Goal: Information Seeking & Learning: Understand process/instructions

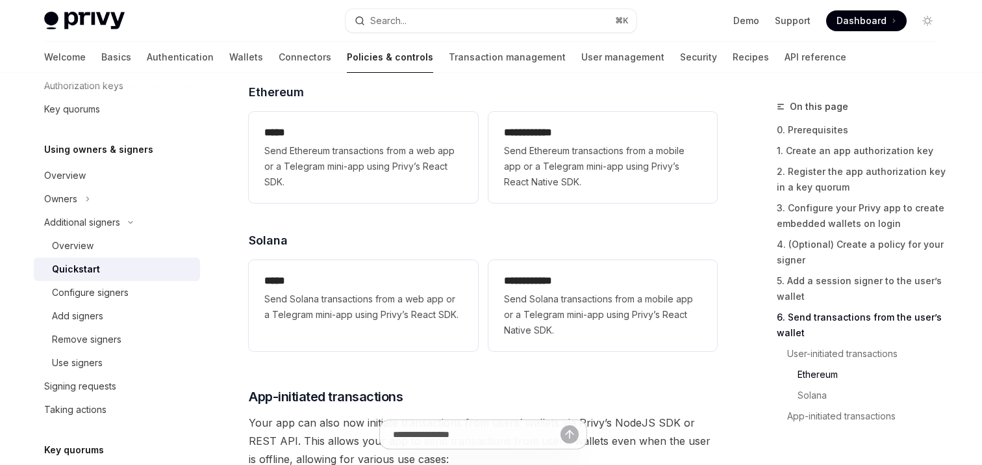
scroll to position [2958, 0]
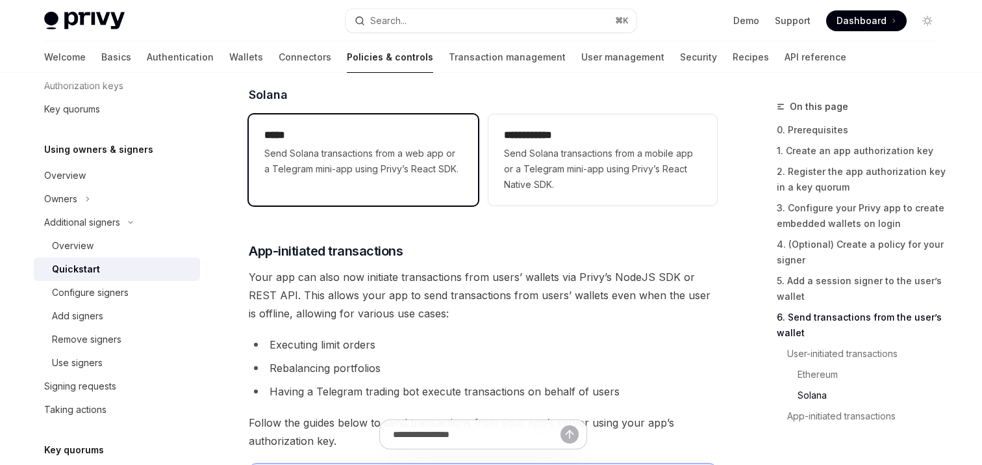
click at [397, 160] on span "Send Solana transactions from a web app or a Telegram mini-app using Privy’s Re…" at bounding box center [363, 161] width 198 height 31
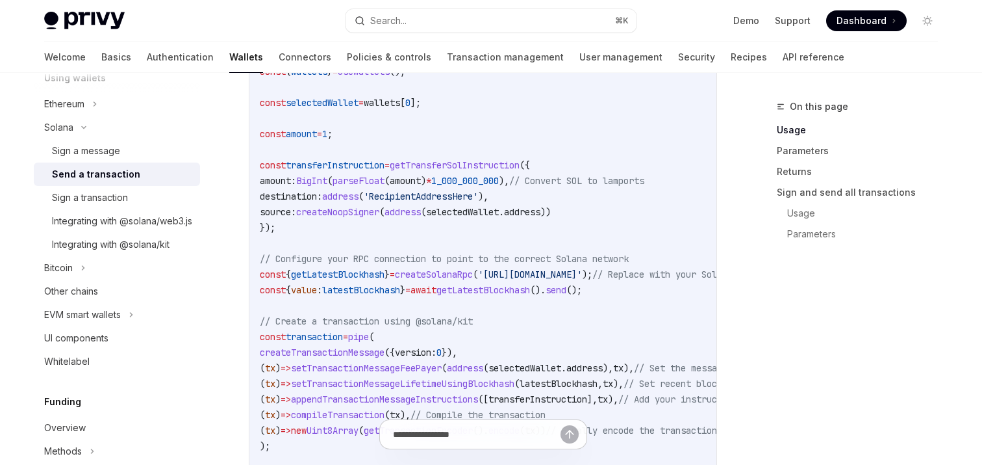
scroll to position [995, 0]
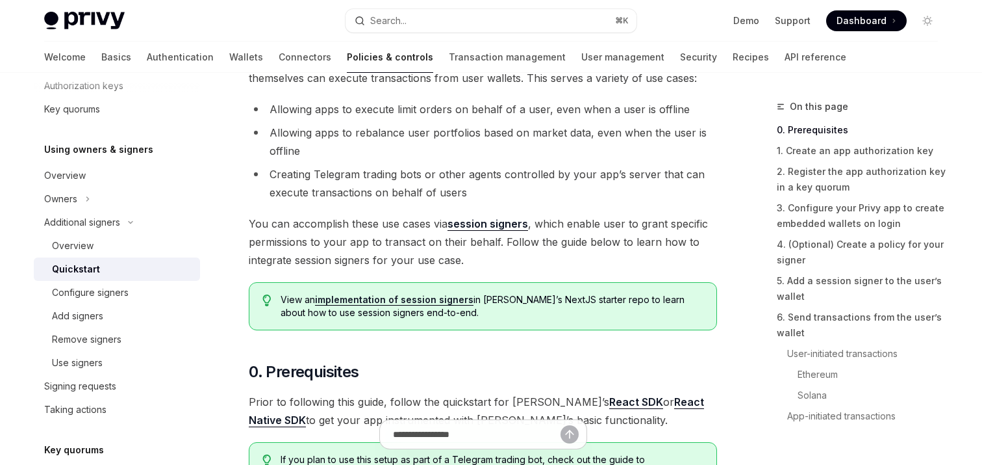
scroll to position [175, 0]
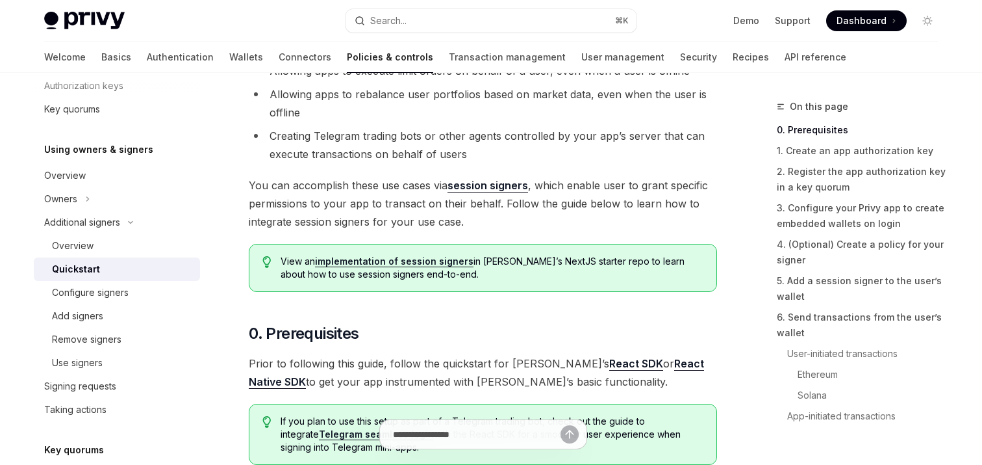
click at [481, 184] on link "session signers" at bounding box center [488, 186] width 81 height 14
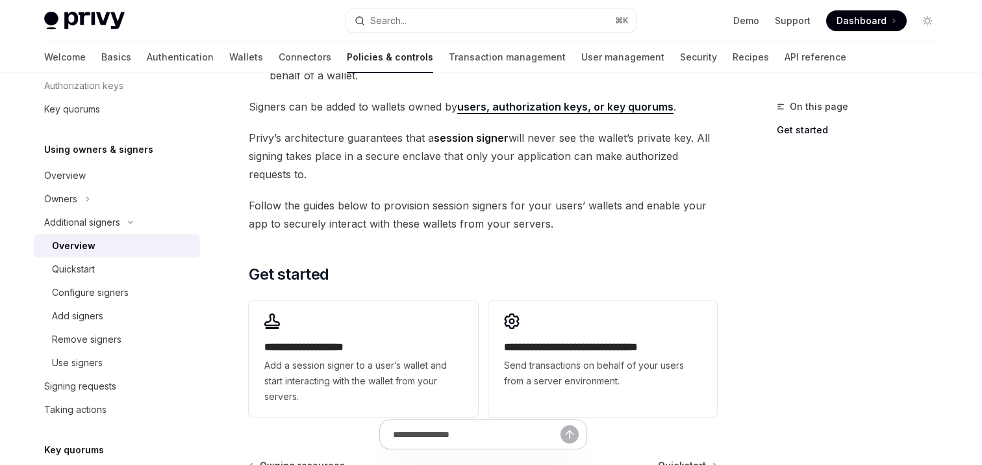
scroll to position [309, 0]
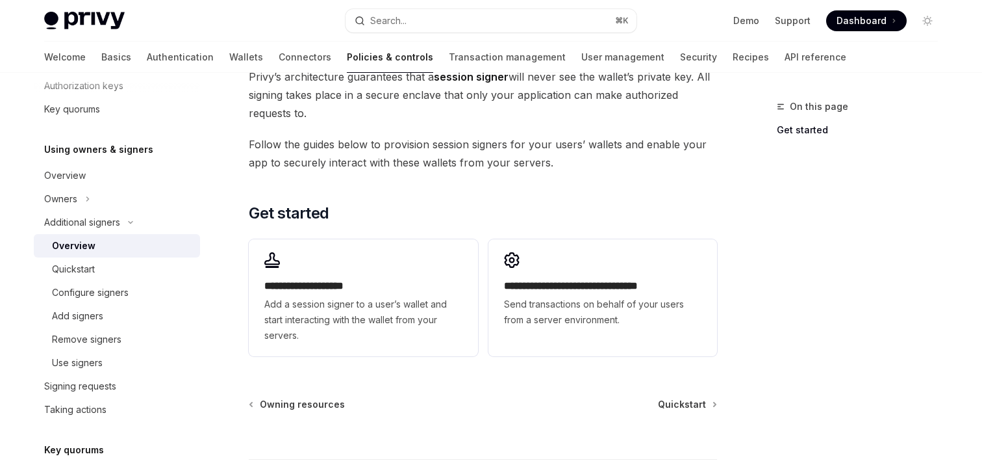
click at [450, 260] on div "**********" at bounding box center [363, 297] width 229 height 117
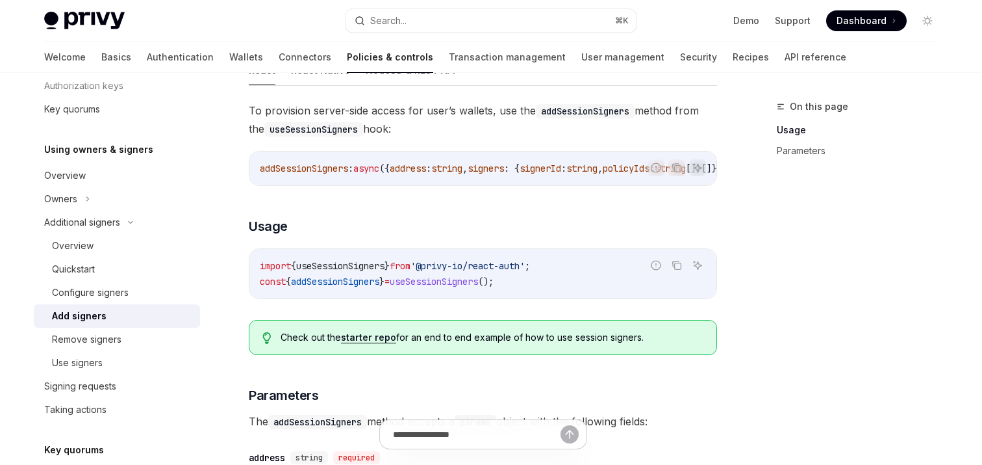
scroll to position [190, 0]
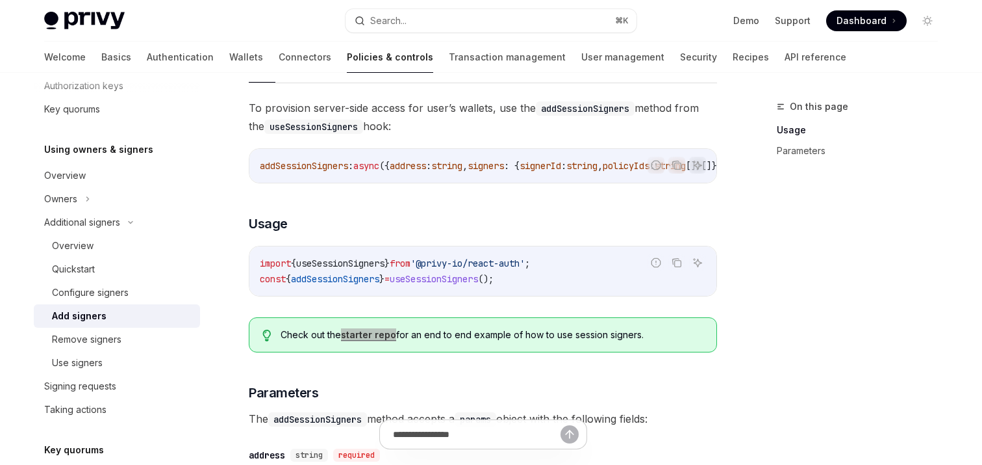
drag, startPoint x: 383, startPoint y: 340, endPoint x: 725, endPoint y: 4, distance: 480.1
click at [0, 0] on div "Privy Docs home page Search... ⌘ K Demo Support Dashboard Dashboard Search... N…" at bounding box center [491, 400] width 982 height 1180
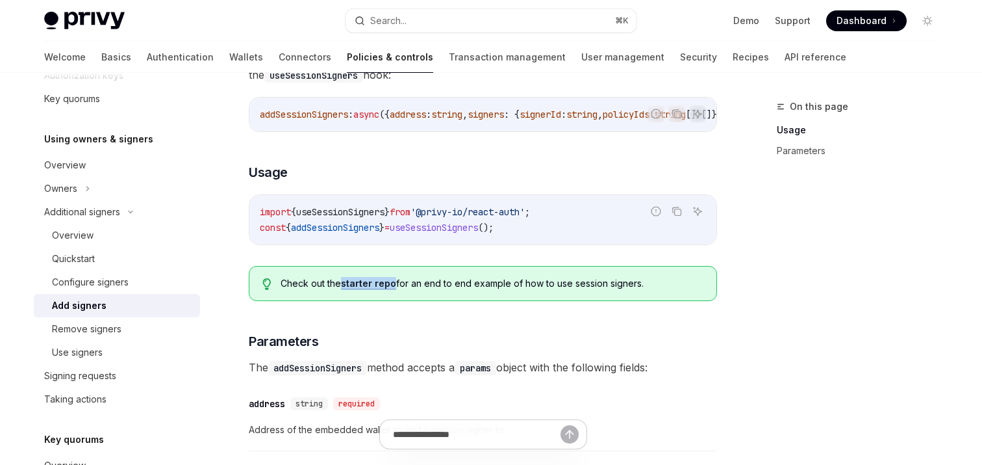
scroll to position [591, 0]
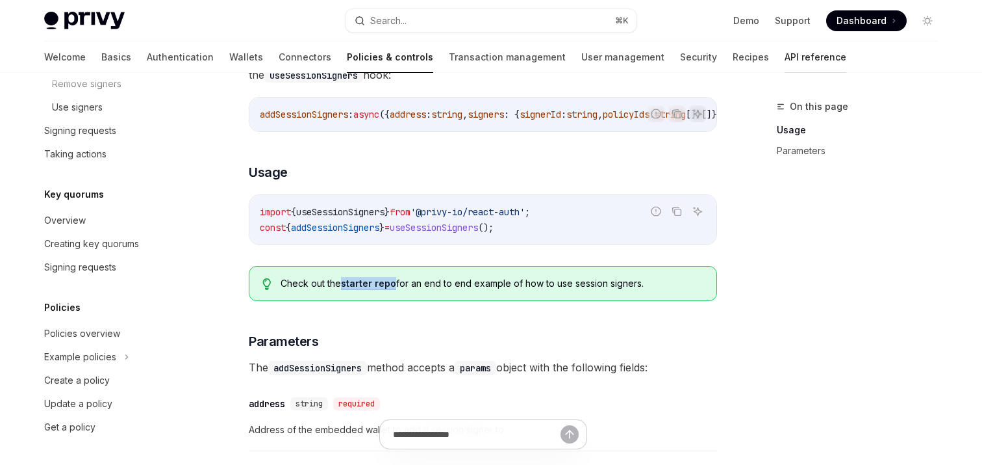
click at [785, 55] on link "API reference" at bounding box center [816, 57] width 62 height 31
type textarea "*"
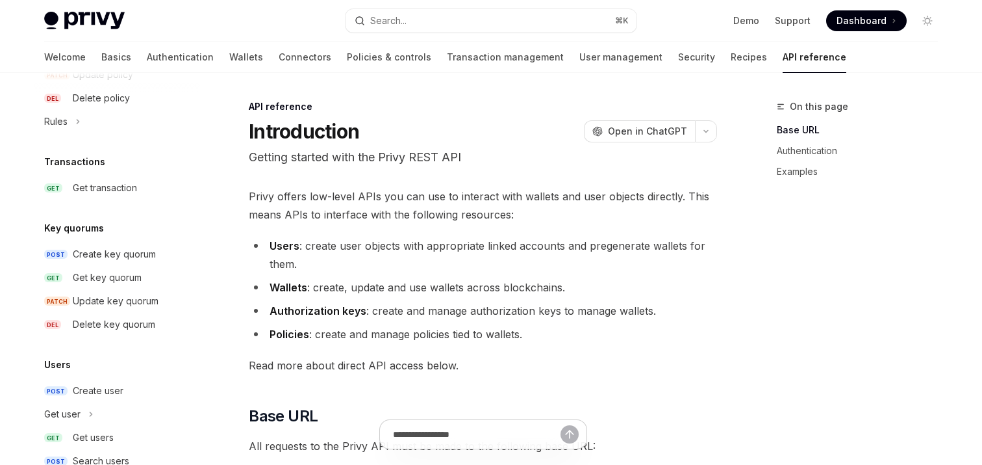
scroll to position [901, 0]
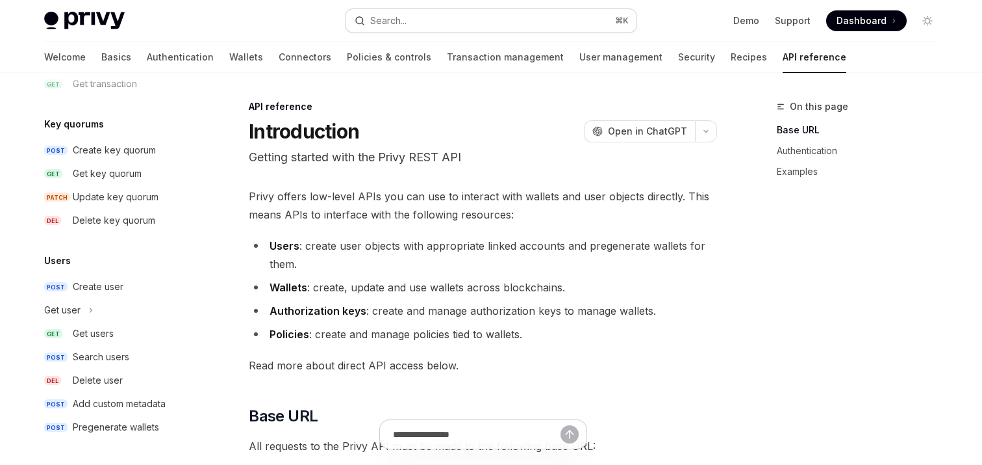
click at [403, 22] on div "Search..." at bounding box center [388, 21] width 36 height 16
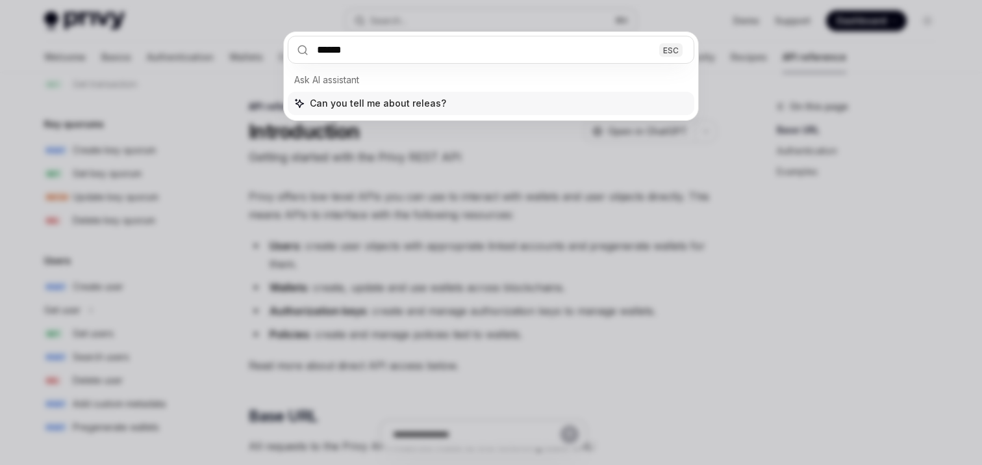
type input "*******"
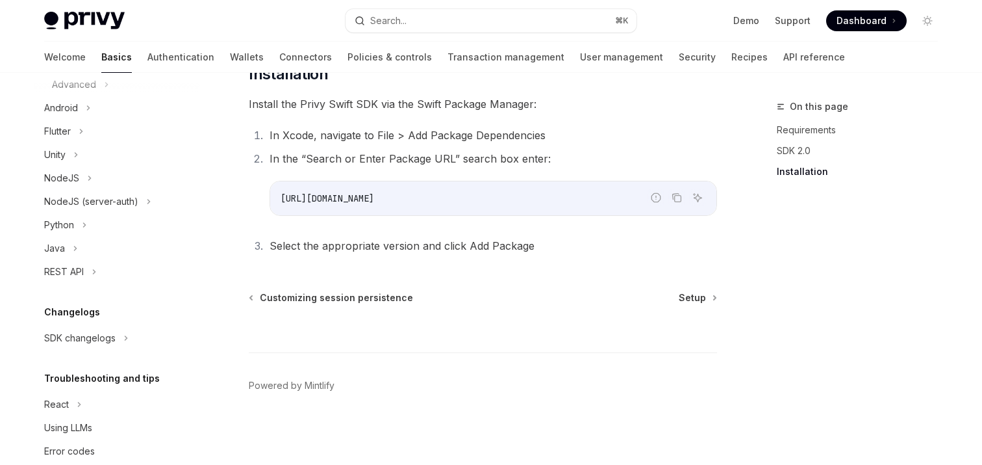
scroll to position [367, 0]
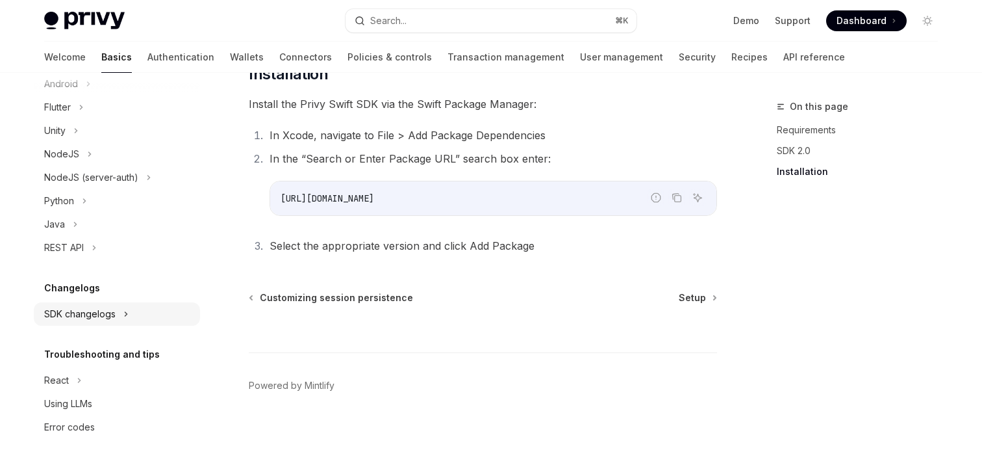
click at [80, 302] on button "SDK changelogs" at bounding box center [117, 313] width 166 height 23
type textarea "*"
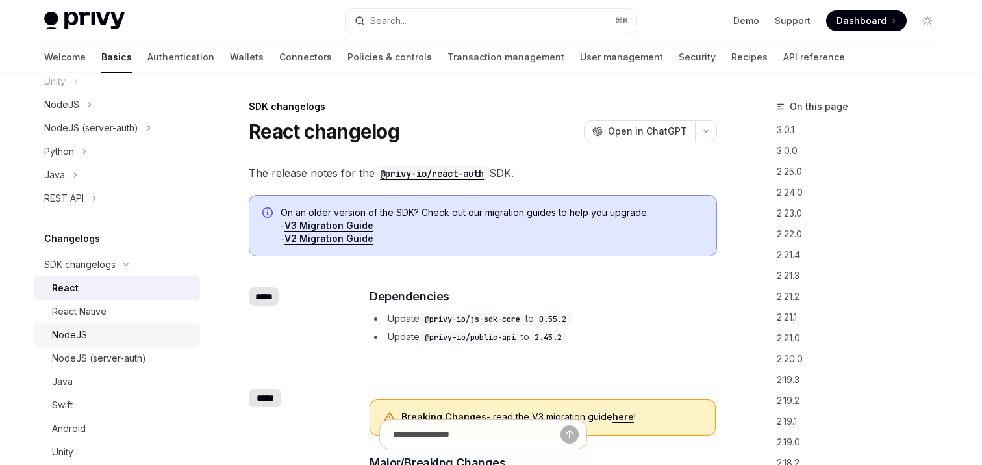
scroll to position [422, 0]
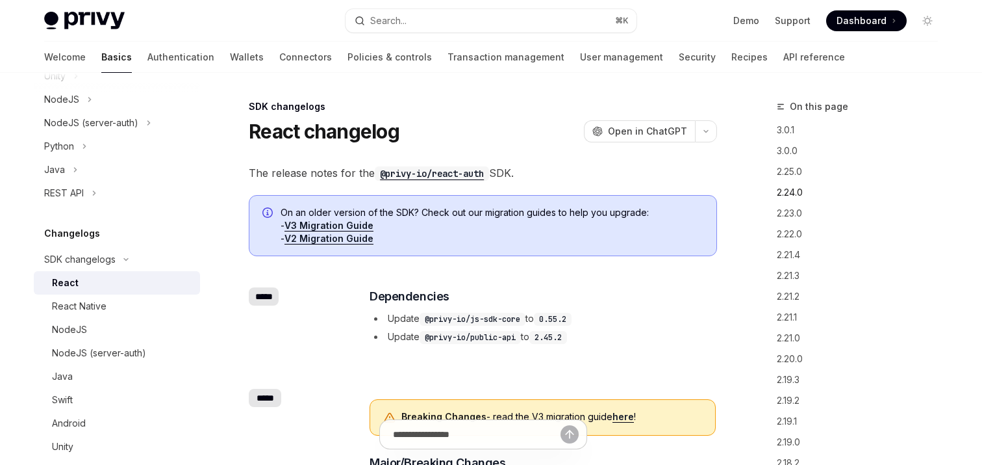
click at [801, 192] on link "2.24.0" at bounding box center [863, 192] width 172 height 21
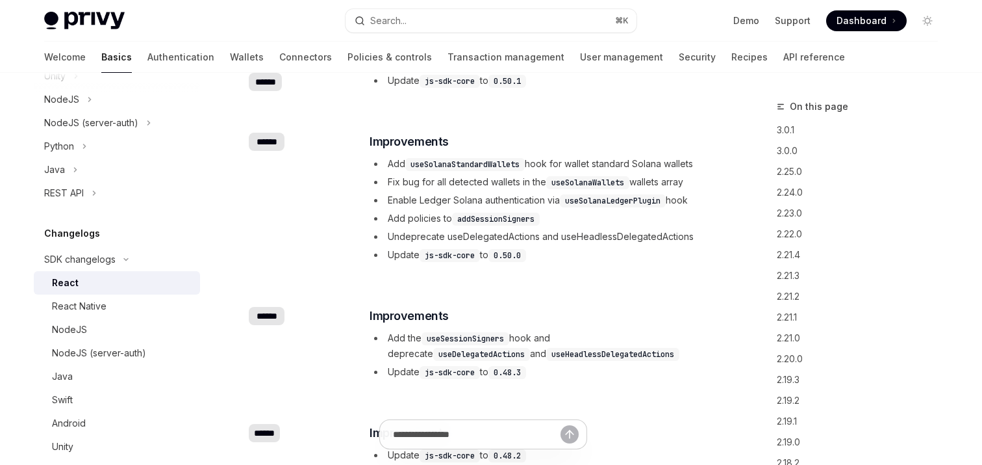
scroll to position [7185, 0]
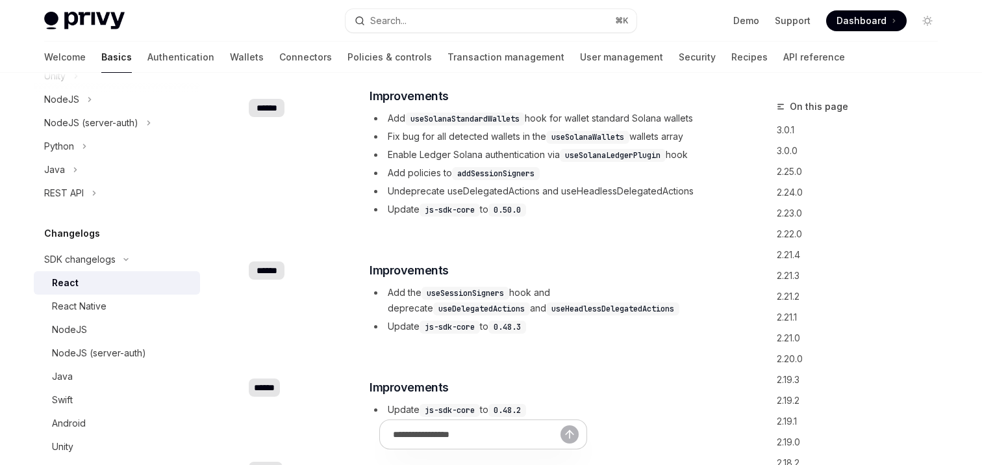
click at [519, 170] on code "addSessionSigners" at bounding box center [496, 173] width 88 height 13
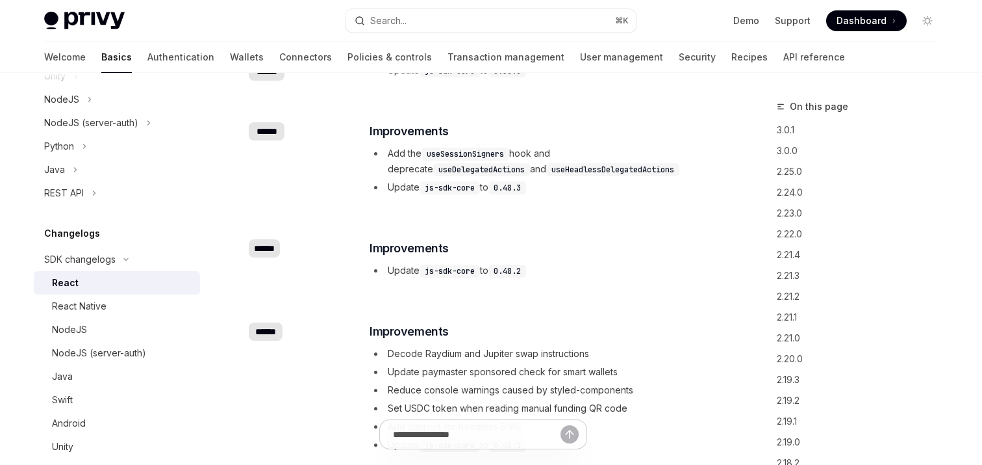
scroll to position [7725, 0]
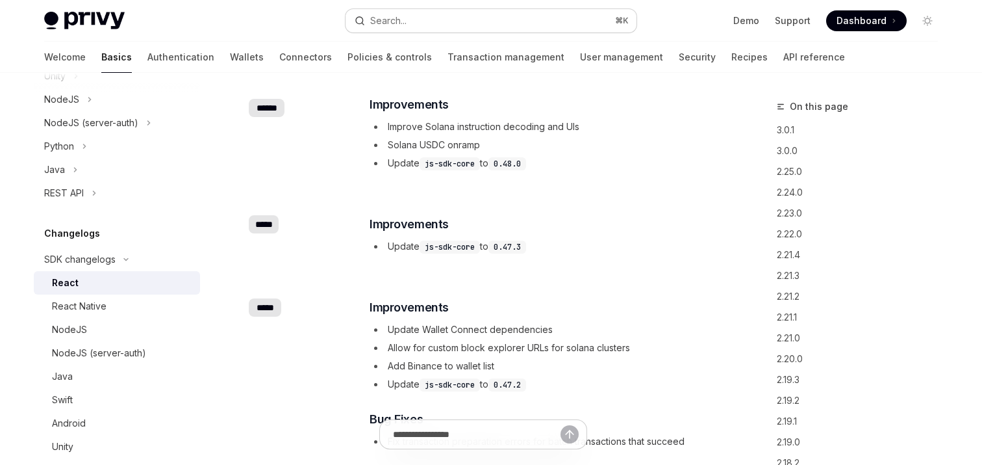
click at [392, 23] on div "Search..." at bounding box center [388, 21] width 36 height 16
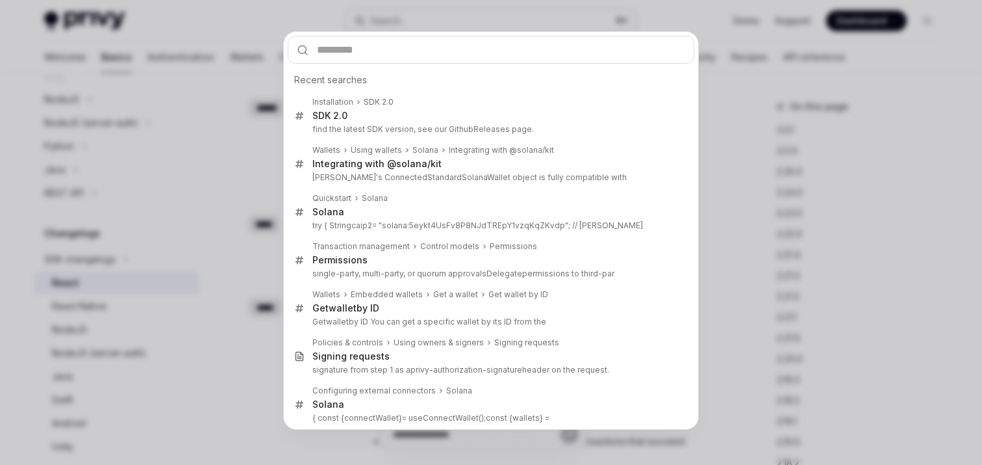
type input "**********"
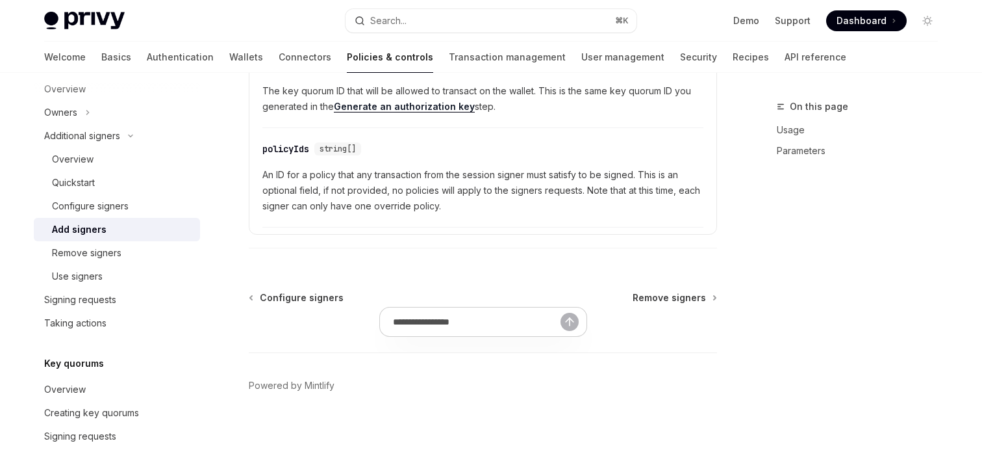
scroll to position [73, 0]
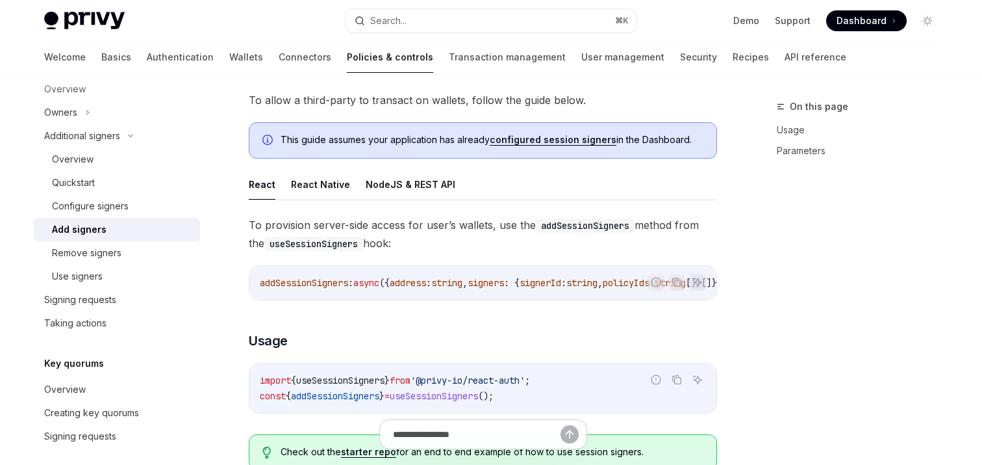
type textarea "*"
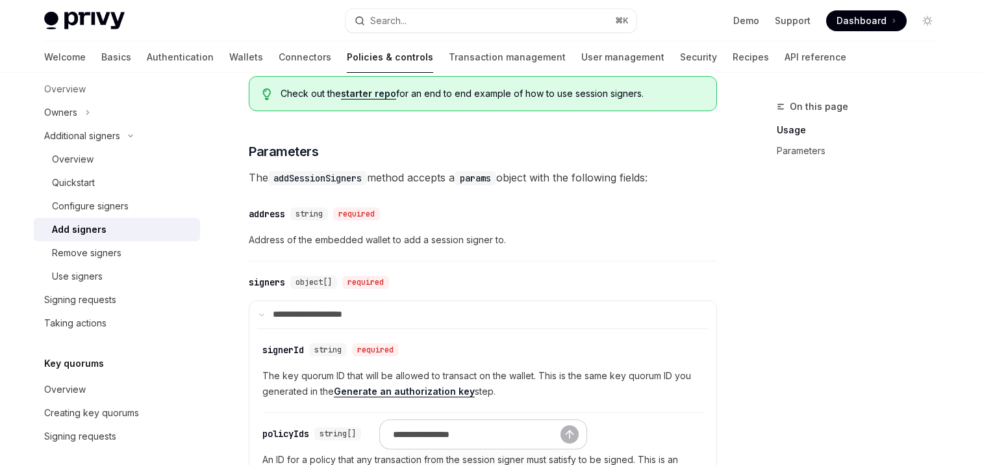
scroll to position [494, 0]
